Goal: Task Accomplishment & Management: Manage account settings

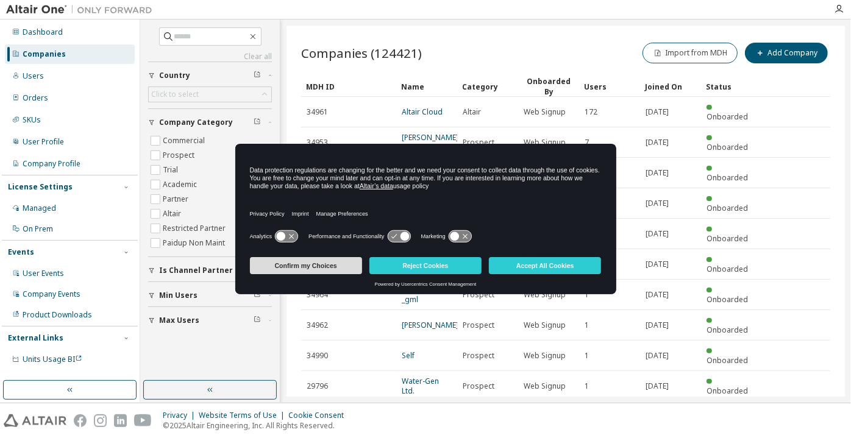
click at [294, 265] on button "Confirm my Choices" at bounding box center [306, 265] width 112 height 17
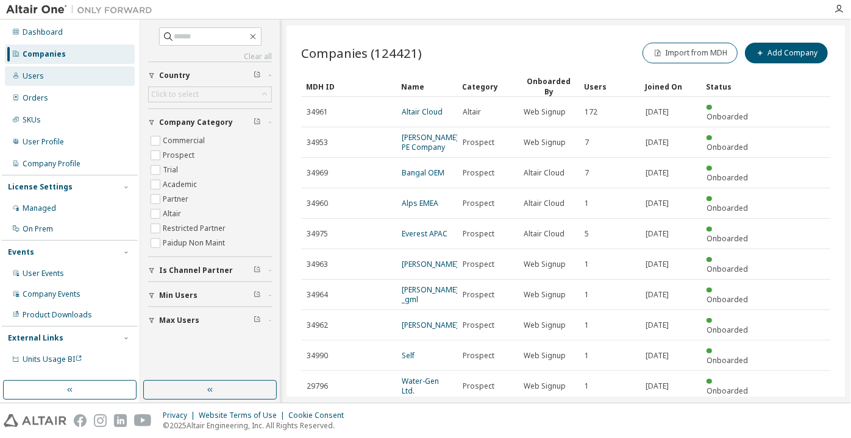
click at [52, 69] on div "Users" at bounding box center [70, 76] width 130 height 20
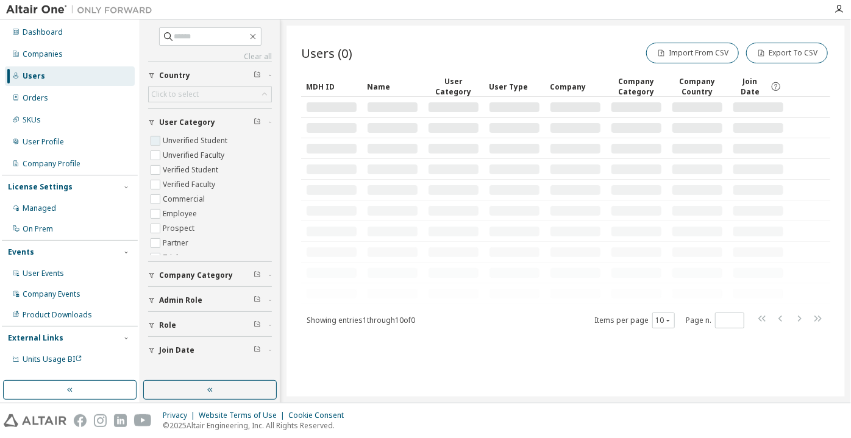
click at [201, 144] on label "Unverified Student" at bounding box center [196, 140] width 67 height 15
click at [206, 154] on label "Unverified Faculty" at bounding box center [195, 155] width 64 height 15
click at [199, 389] on button "button" at bounding box center [209, 390] width 133 height 20
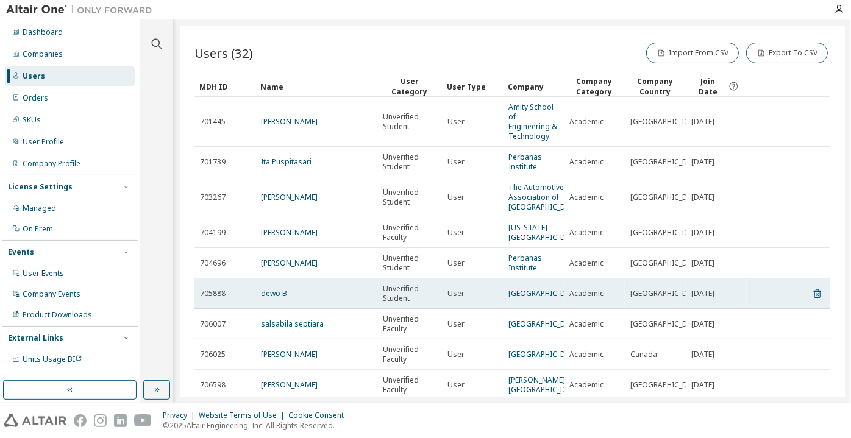
click at [672, 318] on div "MDH ID Name User Category User Type Company Company Category Company Country Jo…" at bounding box center [512, 270] width 636 height 389
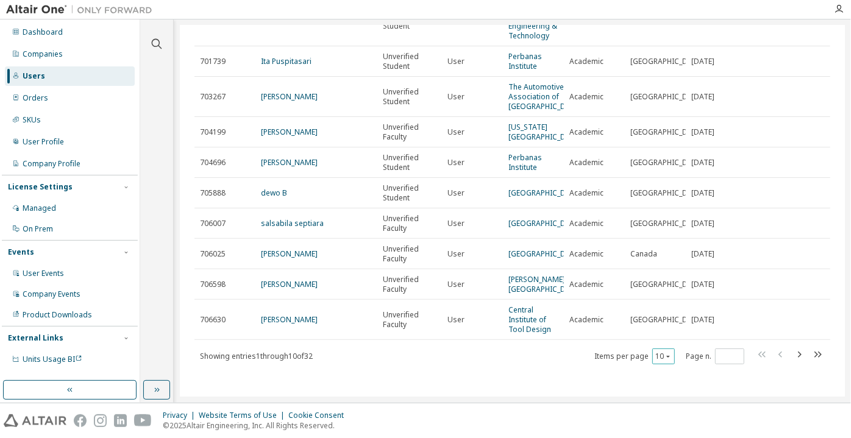
click at [664, 360] on icon "button" at bounding box center [667, 356] width 7 height 7
click at [656, 341] on div "100" at bounding box center [658, 340] width 98 height 15
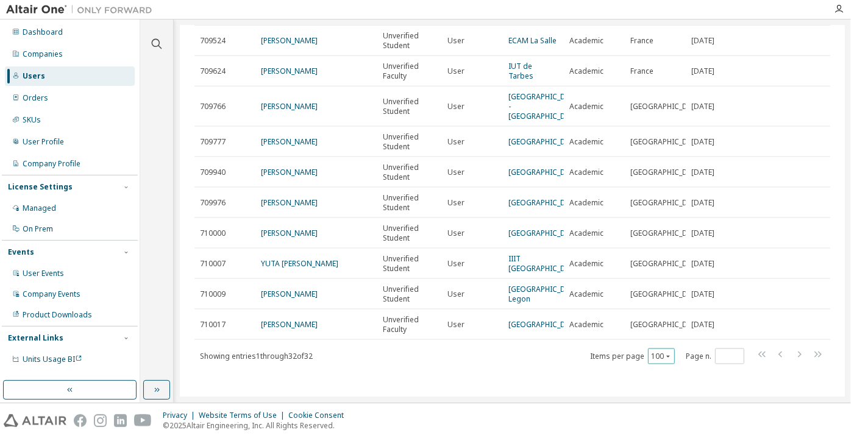
scroll to position [886, 0]
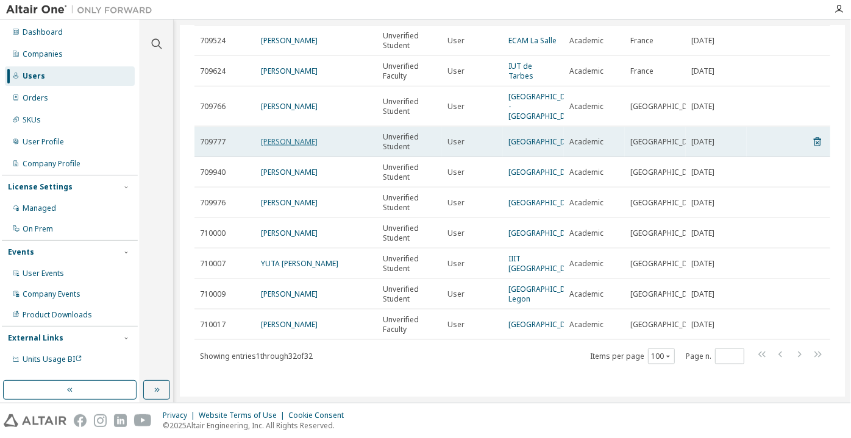
click at [285, 147] on link "[PERSON_NAME]" at bounding box center [289, 142] width 57 height 10
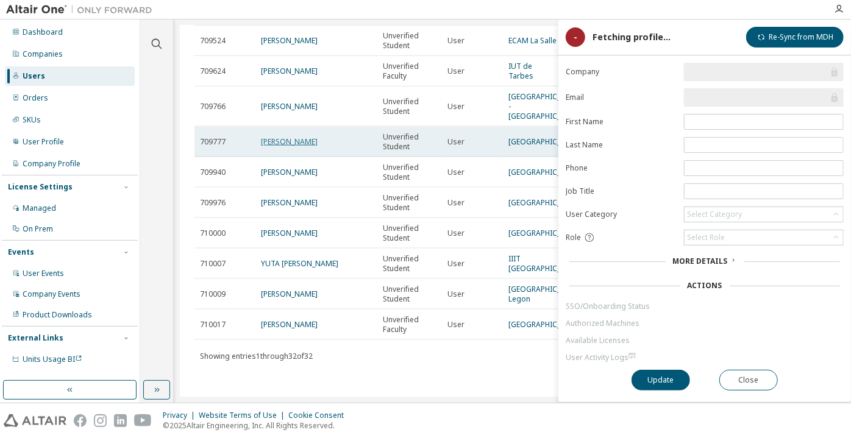
click at [288, 147] on link "[PERSON_NAME]" at bounding box center [289, 142] width 57 height 10
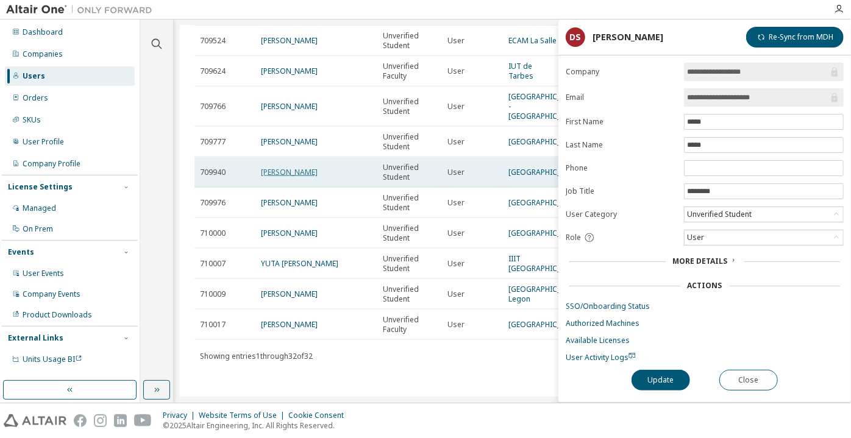
click at [302, 177] on link "[PERSON_NAME]" at bounding box center [289, 172] width 57 height 10
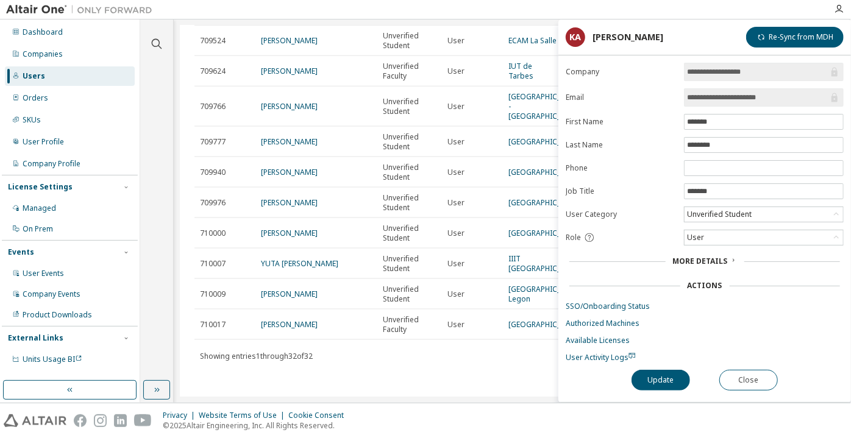
scroll to position [916, 0]
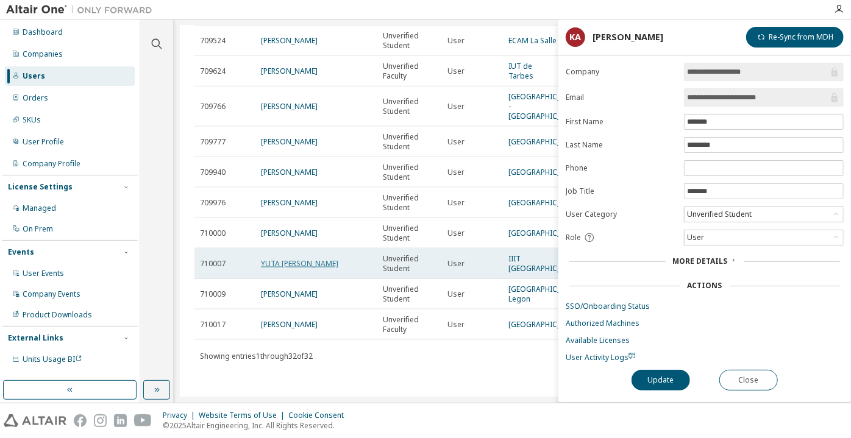
click at [296, 258] on link "YUTA [PERSON_NAME]" at bounding box center [299, 263] width 77 height 10
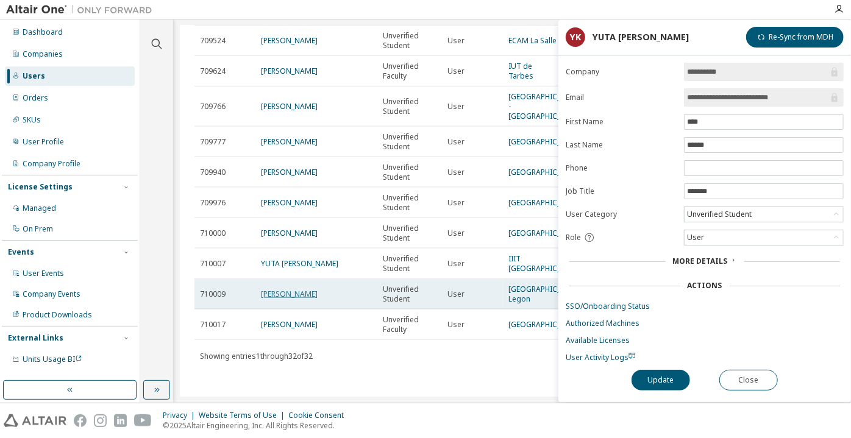
click at [290, 289] on link "[PERSON_NAME]" at bounding box center [289, 294] width 57 height 10
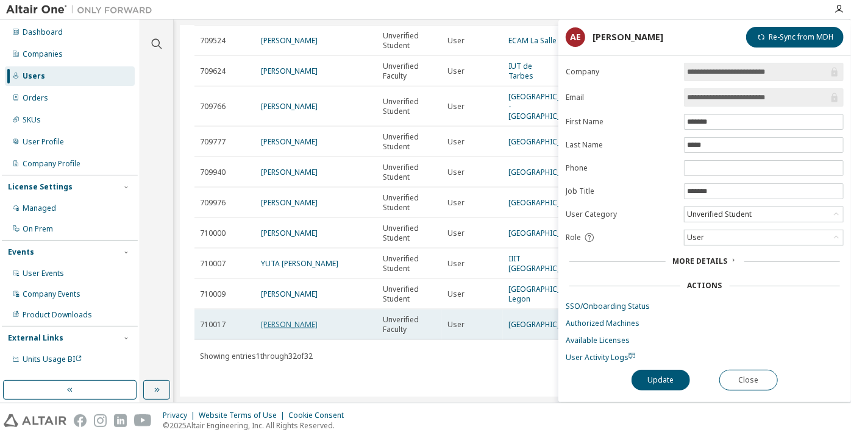
click at [302, 322] on link "[PERSON_NAME]" at bounding box center [289, 324] width 57 height 10
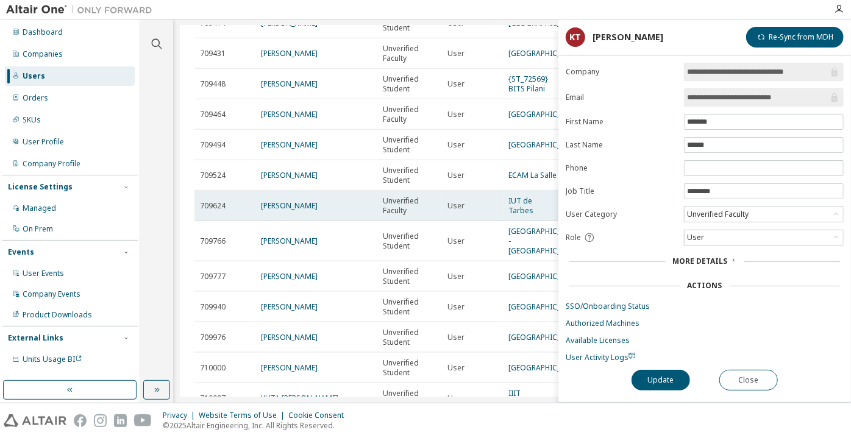
scroll to position [639, 0]
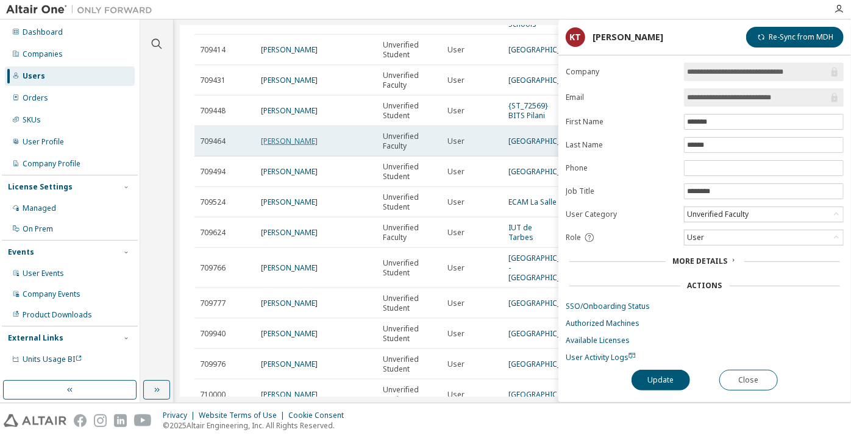
click at [303, 146] on link "[PERSON_NAME]" at bounding box center [289, 141] width 57 height 10
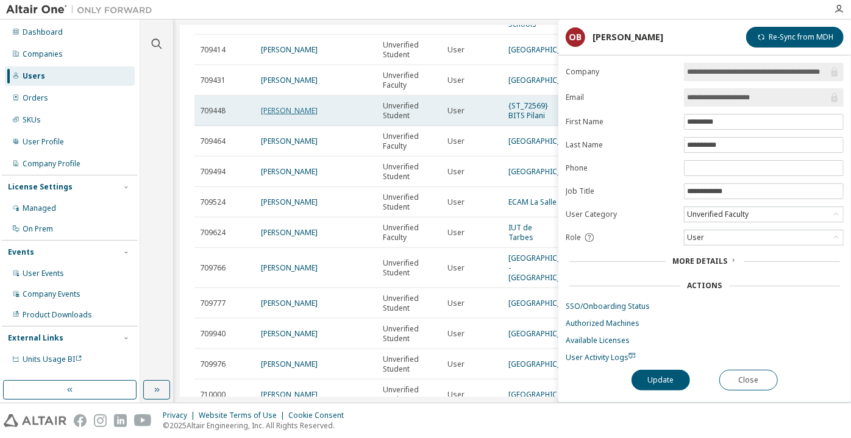
click at [283, 116] on link "[PERSON_NAME]" at bounding box center [289, 110] width 57 height 10
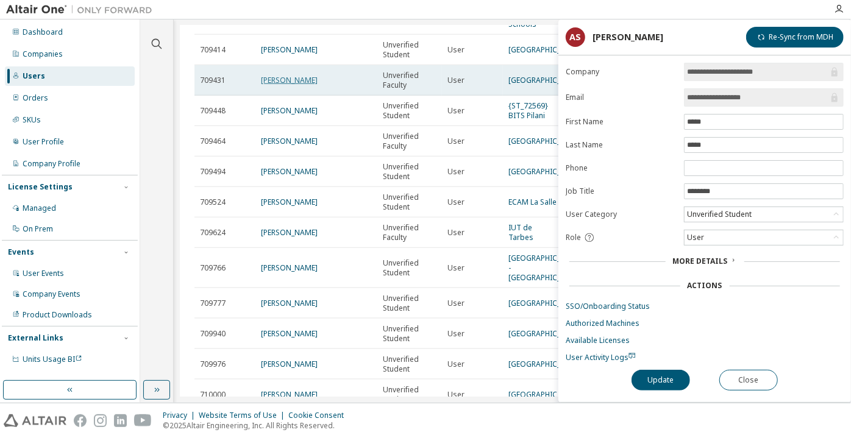
click at [271, 85] on link "[PERSON_NAME]" at bounding box center [289, 80] width 57 height 10
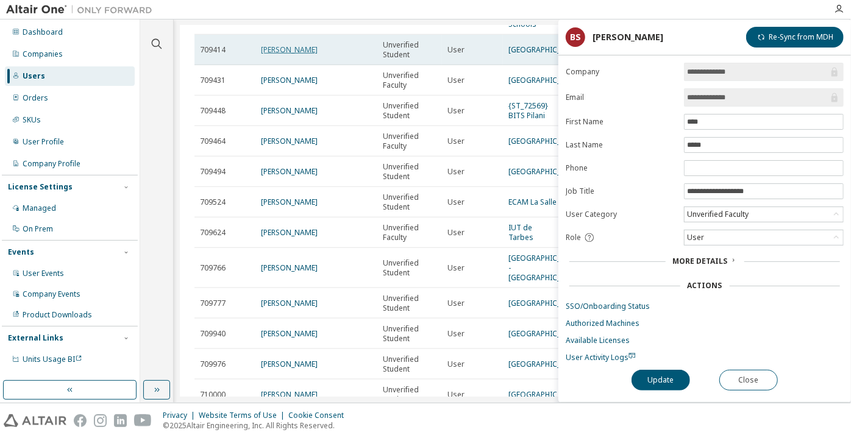
click at [300, 55] on link "[PERSON_NAME]" at bounding box center [289, 49] width 57 height 10
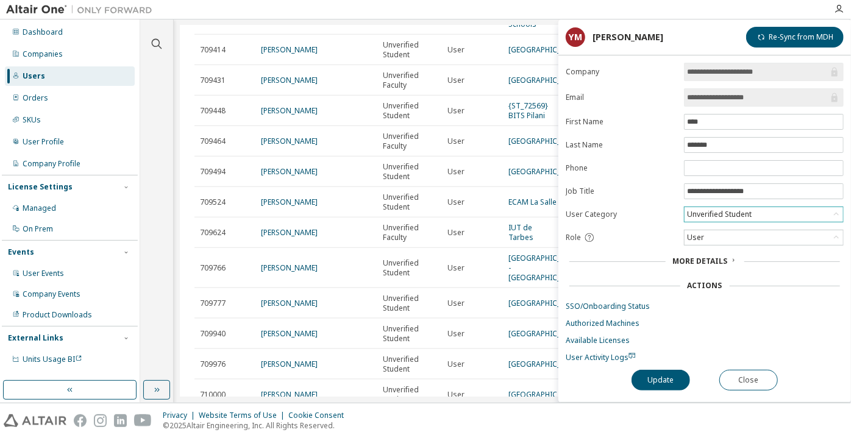
click at [694, 210] on div "Unverified Student" at bounding box center [719, 214] width 68 height 13
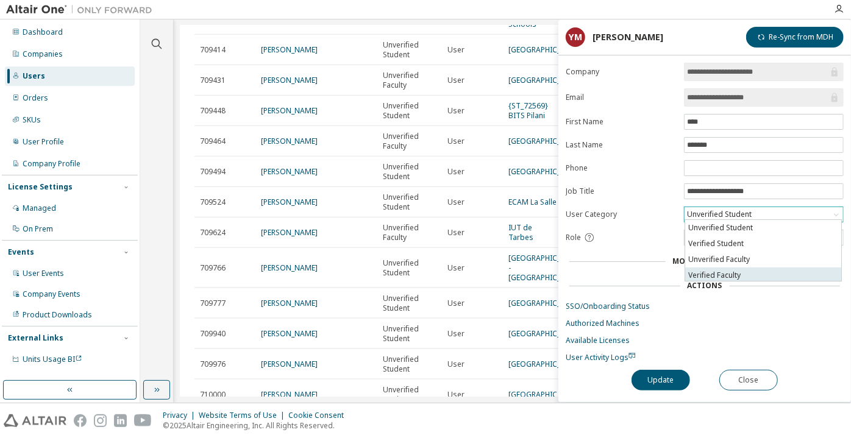
click at [705, 272] on li "Verified Faculty" at bounding box center [763, 276] width 156 height 16
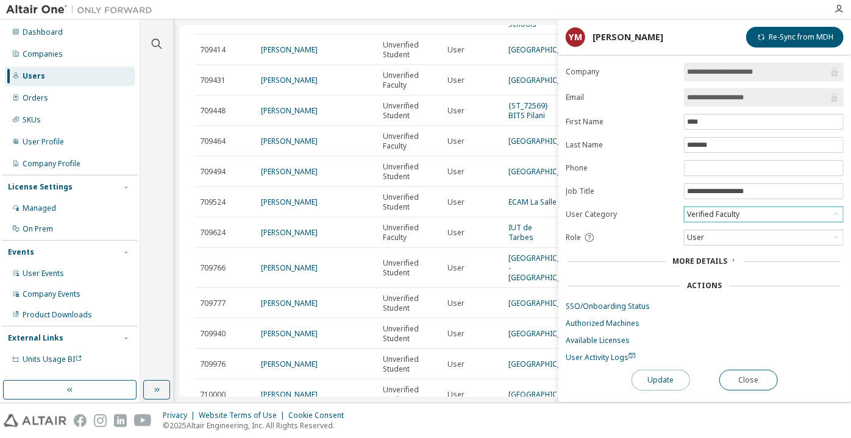
click at [675, 382] on button "Update" at bounding box center [660, 380] width 59 height 21
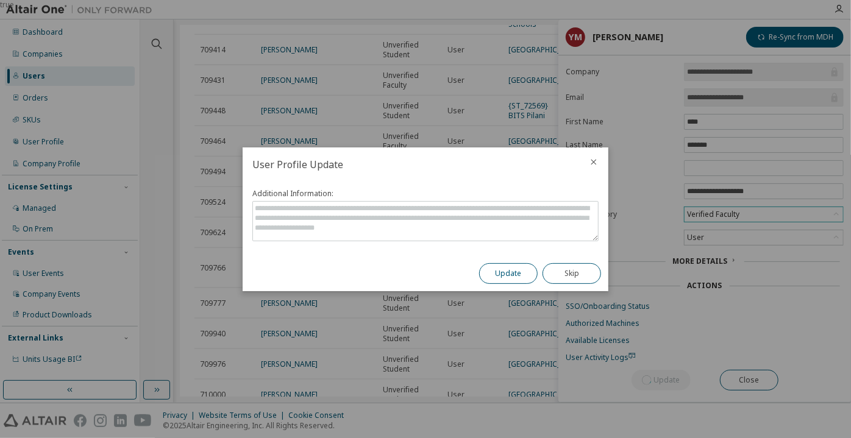
click at [525, 270] on button "Update" at bounding box center [508, 273] width 59 height 21
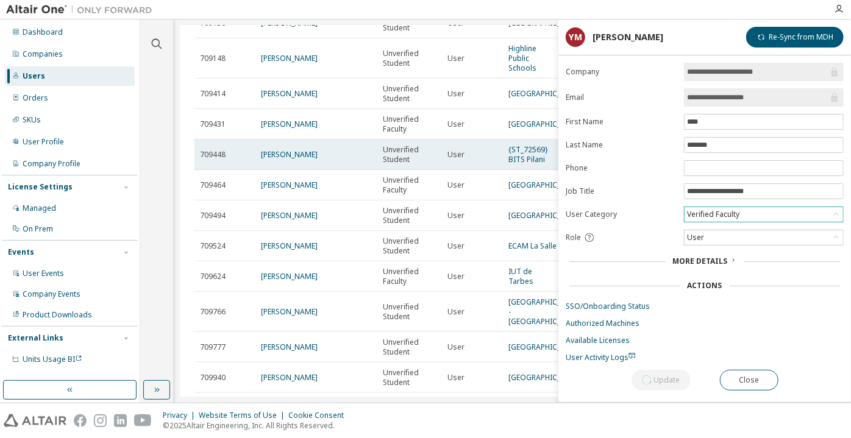
scroll to position [528, 0]
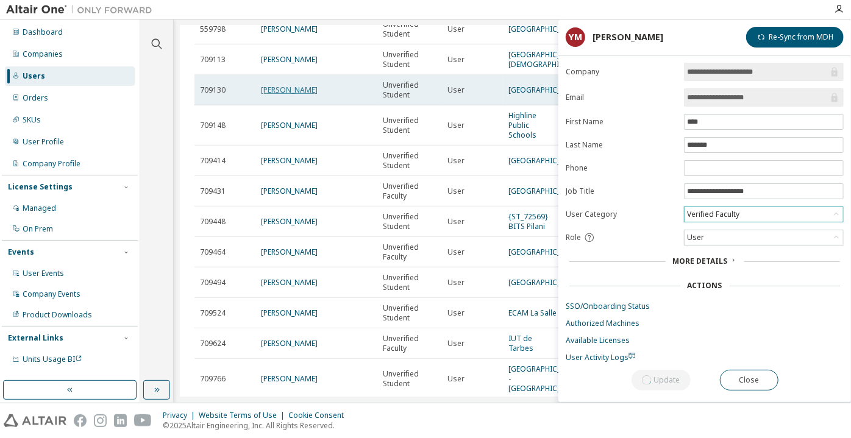
click at [307, 95] on link "[PERSON_NAME]" at bounding box center [289, 90] width 57 height 10
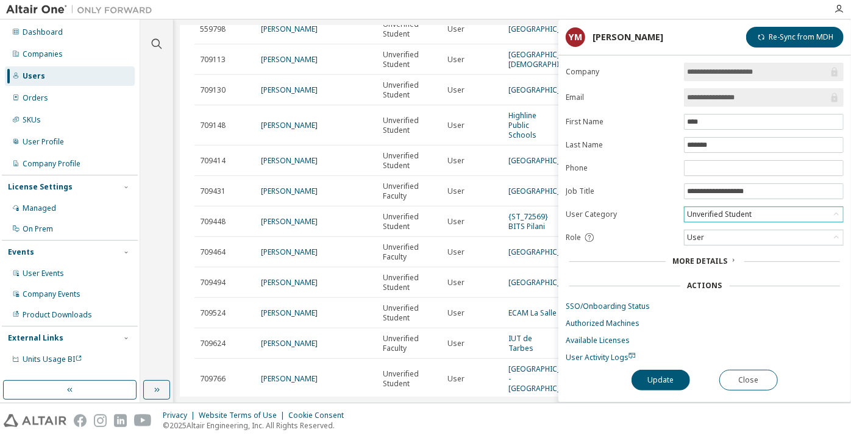
click at [700, 212] on div "Unverified Student" at bounding box center [719, 214] width 68 height 13
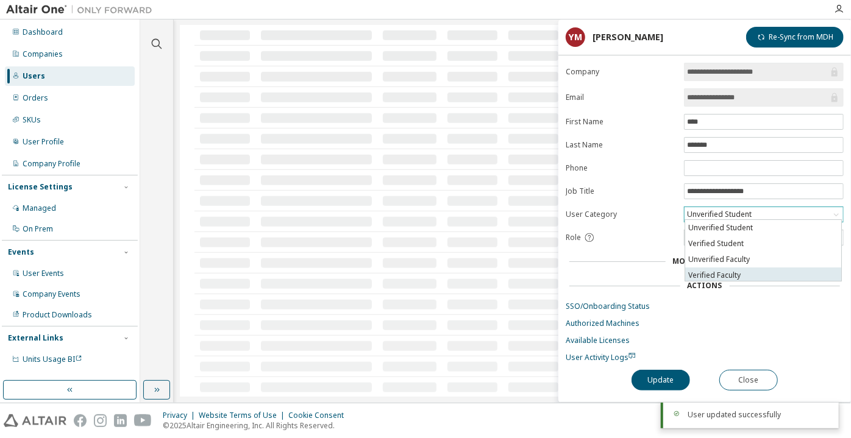
click at [703, 279] on li "Verified Faculty" at bounding box center [763, 276] width 156 height 16
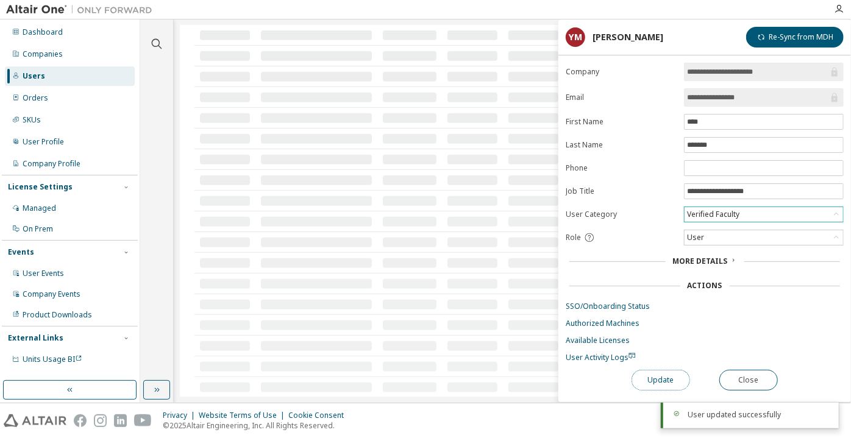
click at [648, 382] on button "Update" at bounding box center [660, 380] width 59 height 21
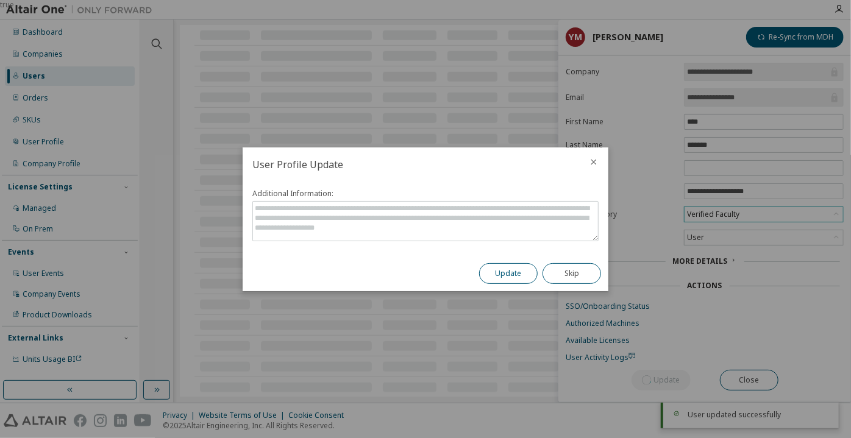
click at [508, 265] on button "Update" at bounding box center [508, 273] width 59 height 21
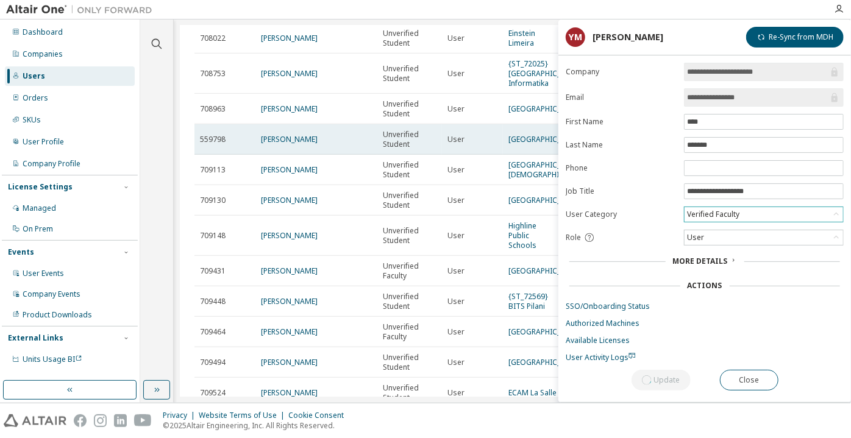
scroll to position [417, 0]
